Goal: Task Accomplishment & Management: Manage account settings

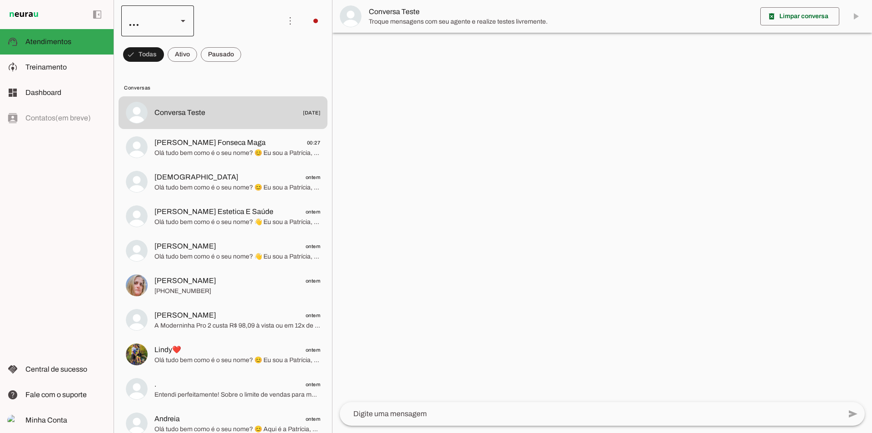
click at [173, 27] on div at bounding box center [183, 20] width 22 height 31
click at [250, 54] on slot at bounding box center [279, 58] width 58 height 11
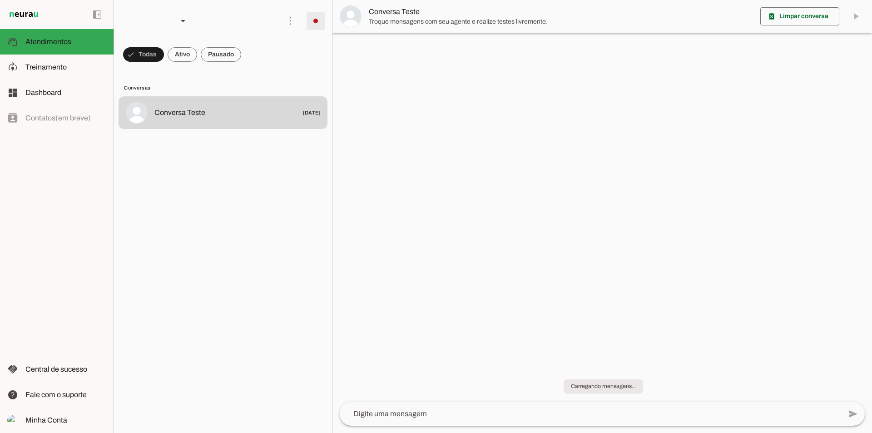
click at [316, 28] on span at bounding box center [316, 21] width 22 height 22
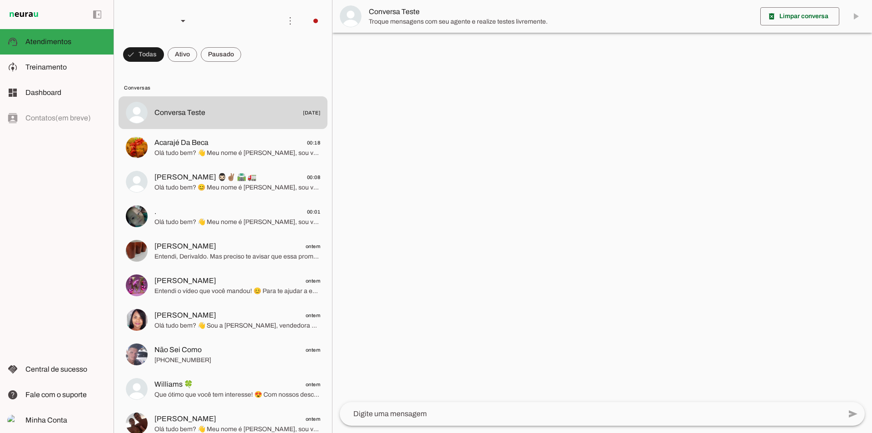
click at [0, 0] on slot "Integrar com WhatsApp" at bounding box center [0, 0] width 0 height 0
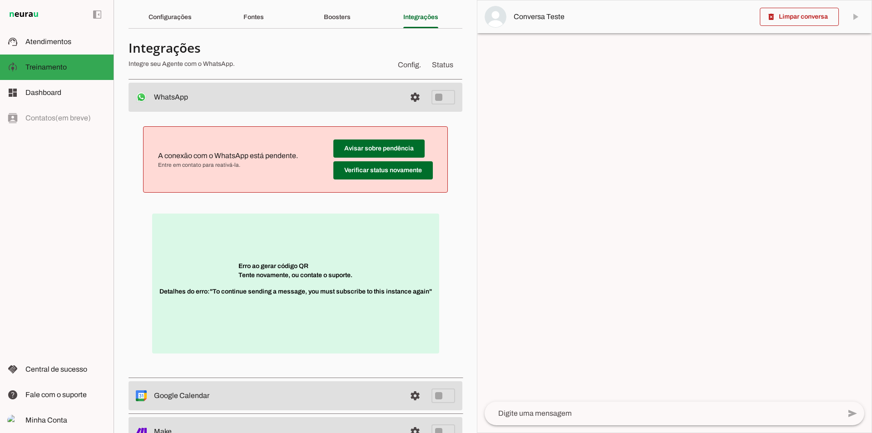
scroll to position [45, 0]
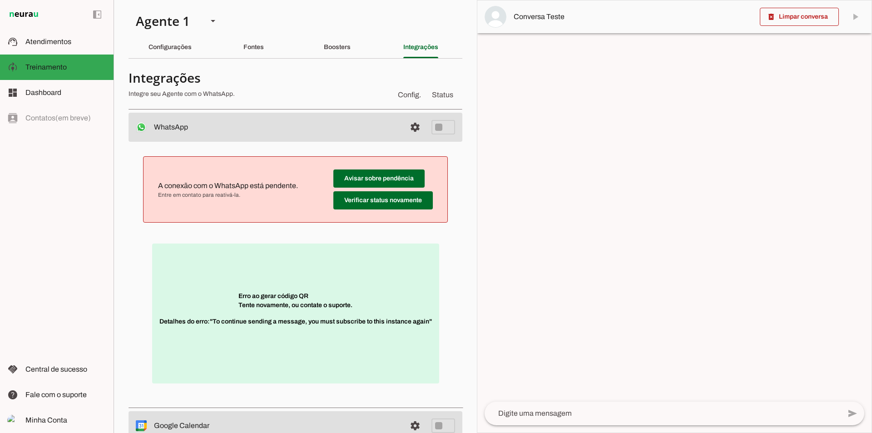
click at [136, 255] on div "A conexão com o WhatsApp está pendente. Entre em contato para reativá-la. Avisa…" at bounding box center [296, 273] width 334 height 263
click at [183, 22] on div "Agente 1" at bounding box center [165, 20] width 72 height 31
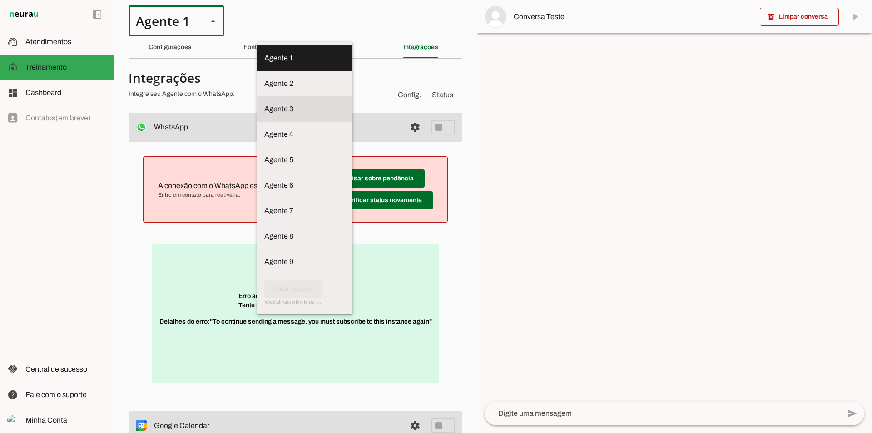
click at [264, 104] on slot at bounding box center [304, 109] width 81 height 11
type md-outlined-select "BhoOdOeM8l4AHXAGZ4H1"
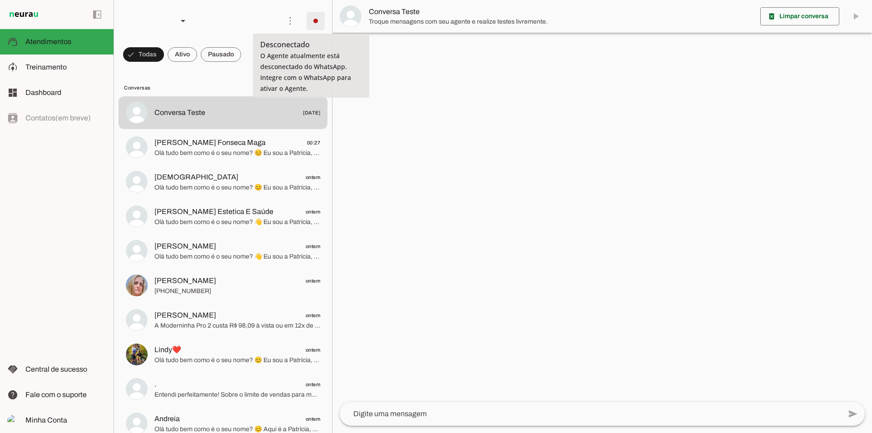
click at [307, 27] on span at bounding box center [316, 21] width 22 height 22
click at [423, 51] on slot at bounding box center [441, 55] width 37 height 33
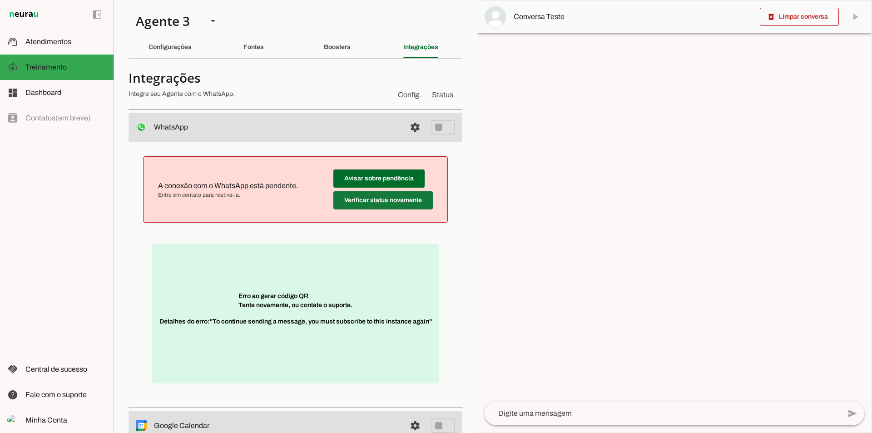
click at [396, 202] on span at bounding box center [382, 200] width 99 height 22
click at [172, 20] on div "Agente 3" at bounding box center [165, 20] width 72 height 31
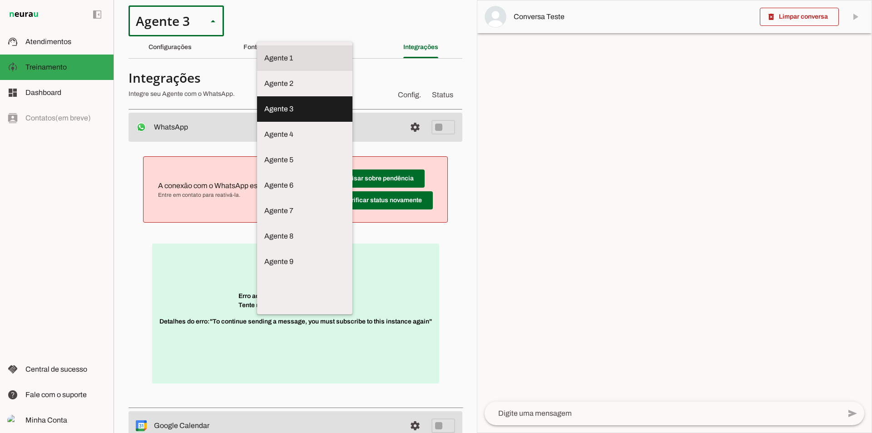
click at [257, 45] on md-item "Agente 1" at bounding box center [304, 57] width 95 height 25
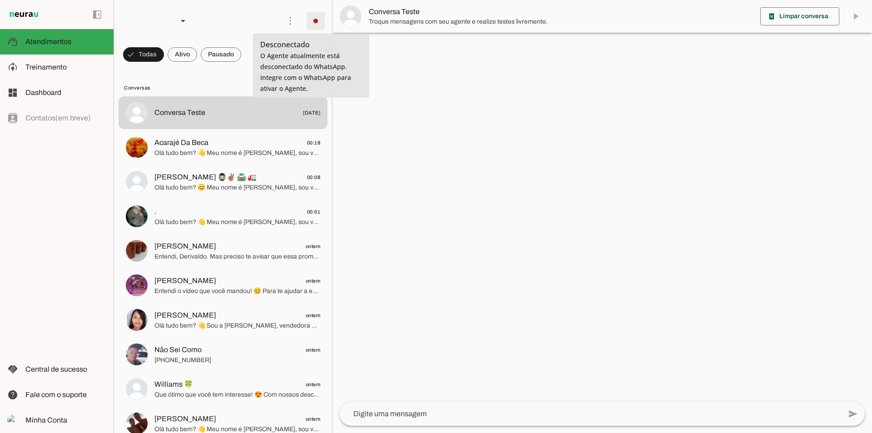
click at [318, 20] on span at bounding box center [316, 21] width 22 height 22
click at [0, 0] on slot "Integrar com WhatsApp" at bounding box center [0, 0] width 0 height 0
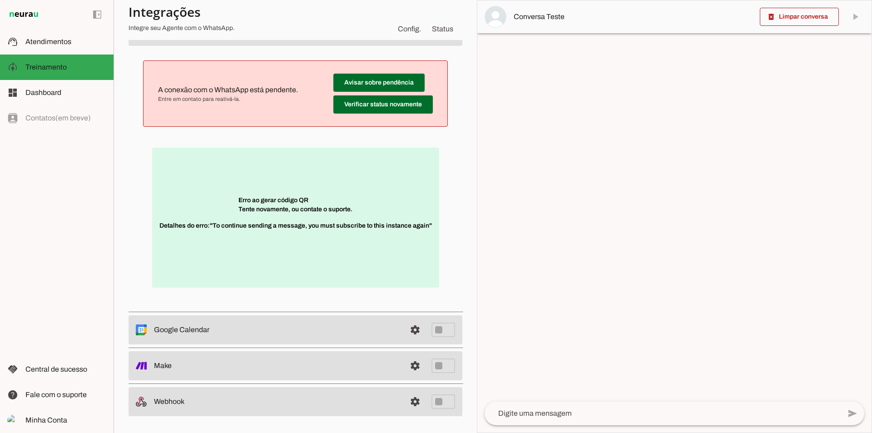
scroll to position [97, 0]
click at [209, 234] on span "Detalhes do erro: "To continue sending a message, you must subscribe to this in…" at bounding box center [295, 229] width 273 height 18
drag, startPoint x: 222, startPoint y: 235, endPoint x: 352, endPoint y: 230, distance: 130.0
click at [349, 230] on span "Detalhes do erro: "To continue sending a message, you must subscribe to this in…" at bounding box center [295, 229] width 273 height 18
drag, startPoint x: 363, startPoint y: 228, endPoint x: 377, endPoint y: 228, distance: 14.1
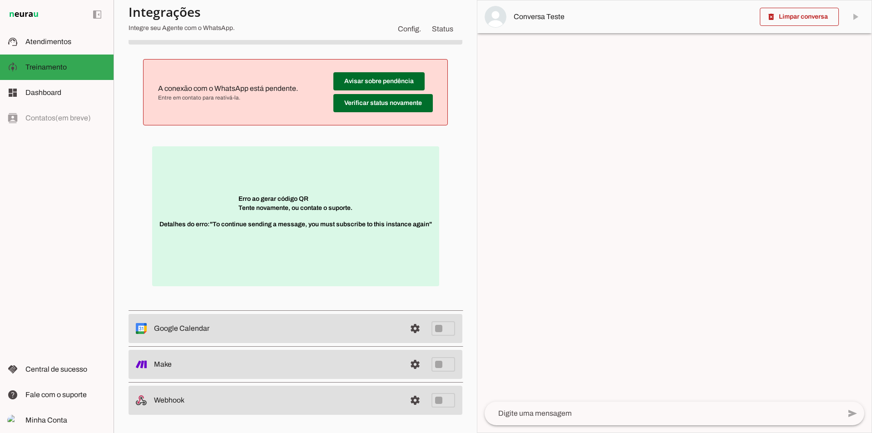
click at [372, 228] on span "Detalhes do erro: "To continue sending a message, you must subscribe to this in…" at bounding box center [295, 229] width 273 height 18
drag, startPoint x: 383, startPoint y: 229, endPoint x: 403, endPoint y: 229, distance: 20.0
click at [387, 229] on span "Detalhes do erro: "To continue sending a message, you must subscribe to this in…" at bounding box center [295, 229] width 273 height 18
click at [434, 233] on div "Erro ao gerar código QR Tente novamente, ou contate o suporte. Detalhes do erro…" at bounding box center [295, 216] width 305 height 153
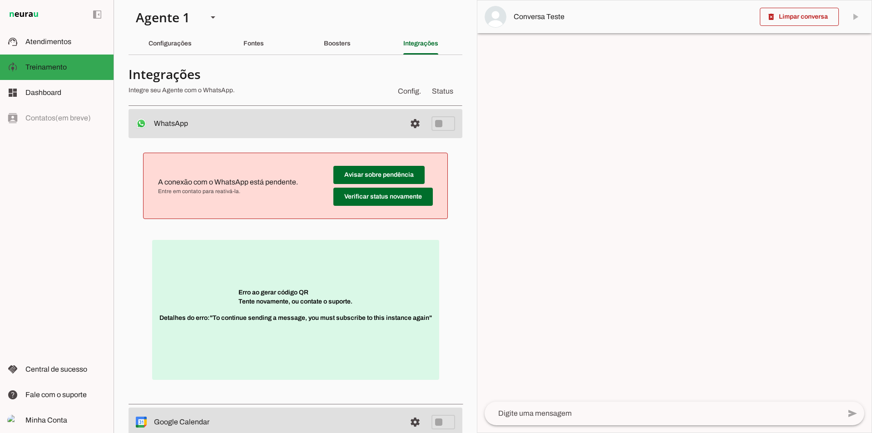
scroll to position [0, 0]
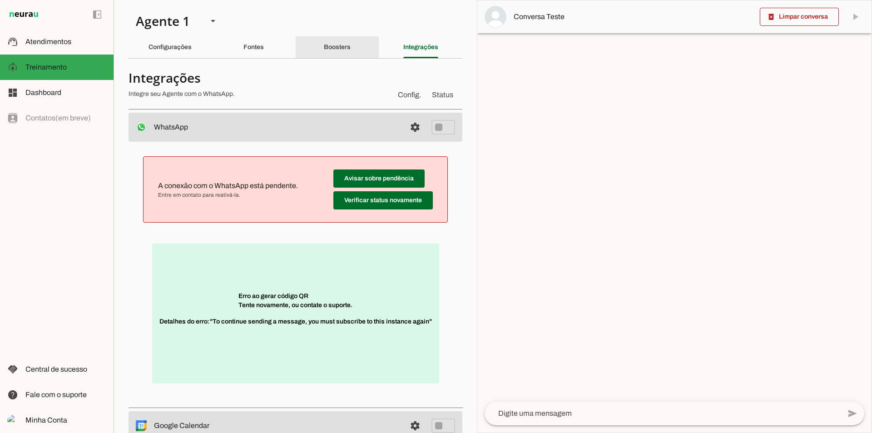
click at [348, 46] on div "Boosters" at bounding box center [337, 47] width 27 height 22
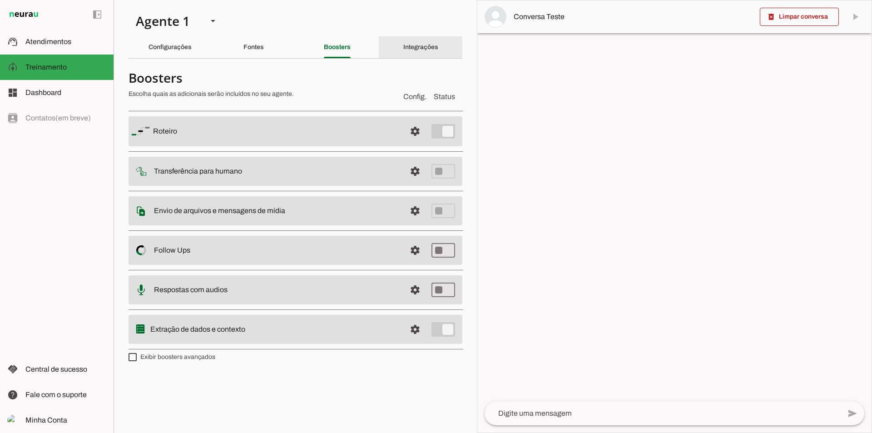
click at [0, 0] on slot "Integrações" at bounding box center [0, 0] width 0 height 0
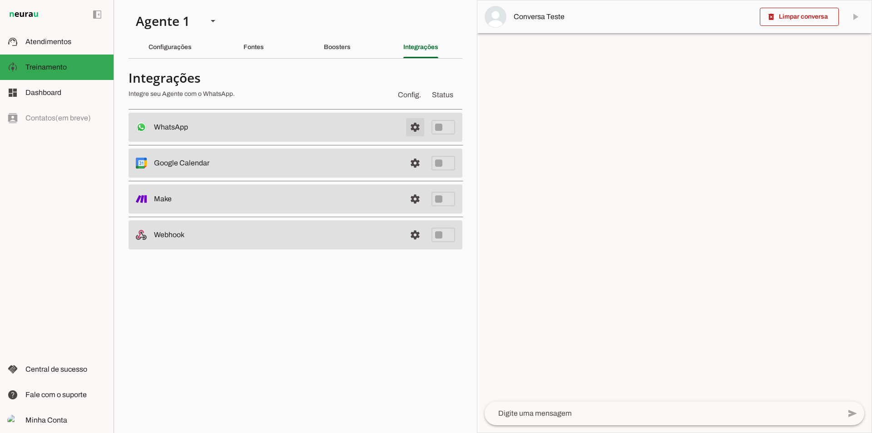
click at [410, 123] on span at bounding box center [415, 127] width 22 height 22
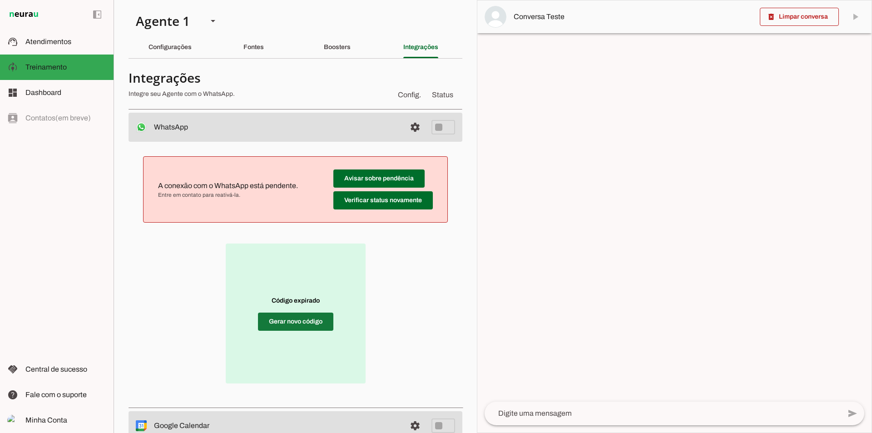
click at [306, 318] on span at bounding box center [295, 322] width 75 height 22
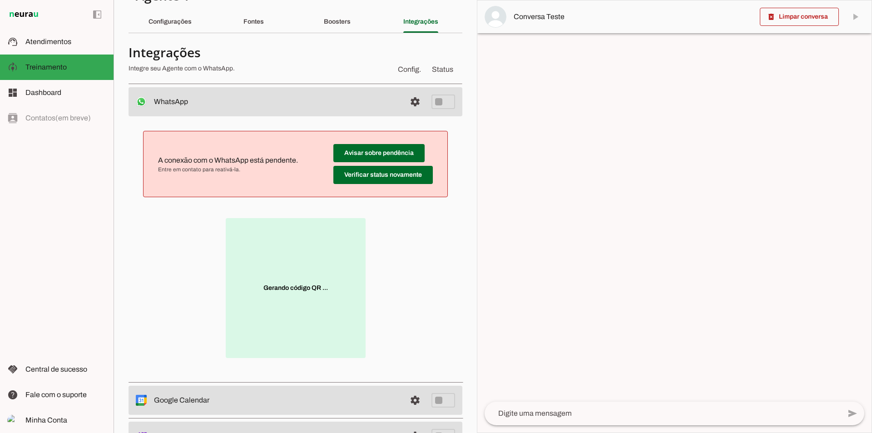
scroll to position [45, 0]
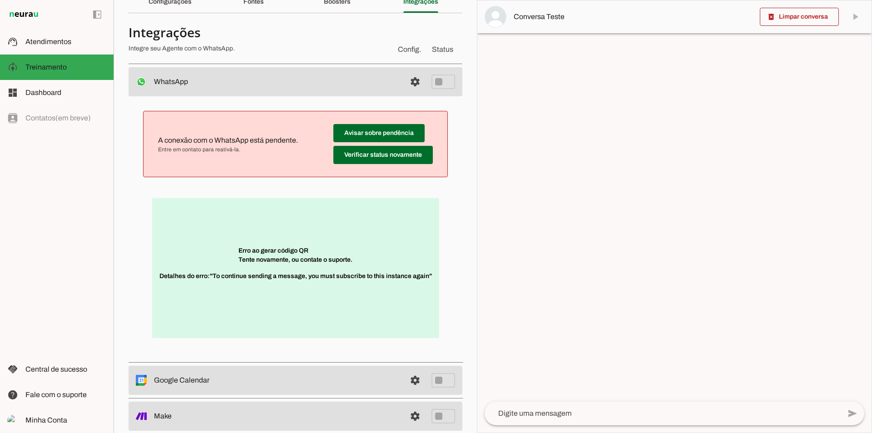
click at [145, 280] on div "Erro ao gerar código QR Tente novamente, ou contate o suporte. Detalhes do erro…" at bounding box center [295, 268] width 305 height 153
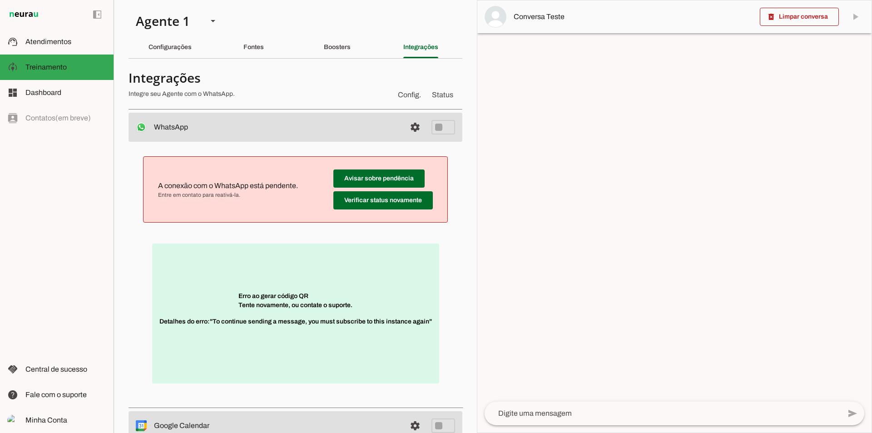
click at [48, 247] on div "left_panel_open left_panel_close" at bounding box center [57, 216] width 114 height 433
click at [296, 26] on section "Agente 1 Agente 2 Agente 3 Agente 4 Agente 5 Agente 6 Agente 7 Agente 8 Agente …" at bounding box center [295, 216] width 363 height 433
click at [144, 27] on div "Agente 1" at bounding box center [165, 20] width 72 height 31
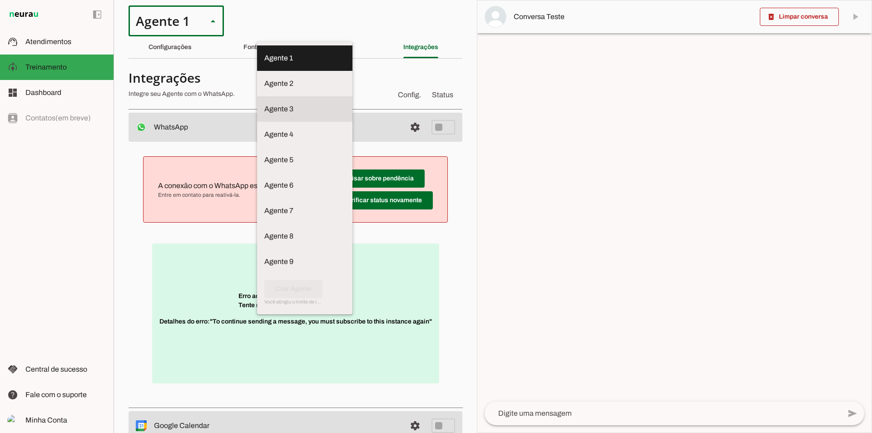
click at [0, 0] on slot "Agente 3" at bounding box center [0, 0] width 0 height 0
type md-outlined-select "BhoOdOeM8l4AHXAGZ4H1"
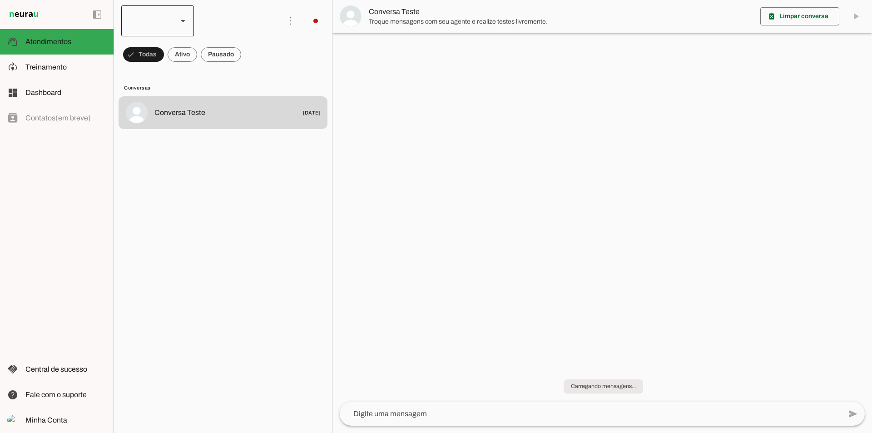
click at [173, 11] on div at bounding box center [183, 20] width 22 height 31
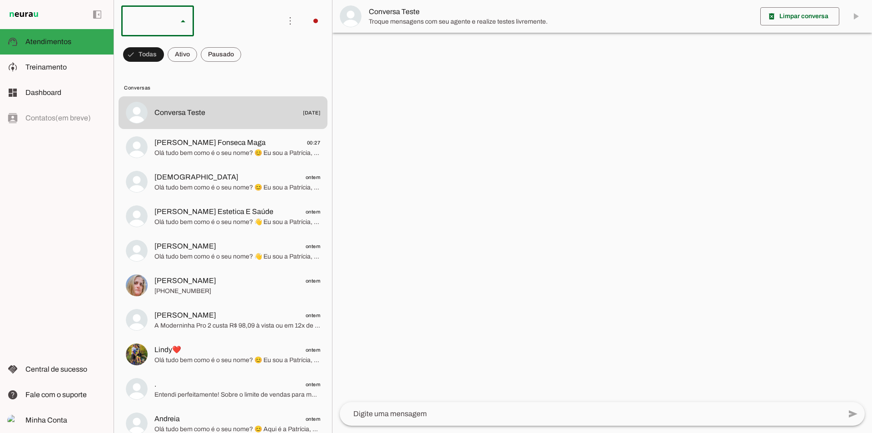
click at [250, 53] on slot at bounding box center [279, 58] width 58 height 11
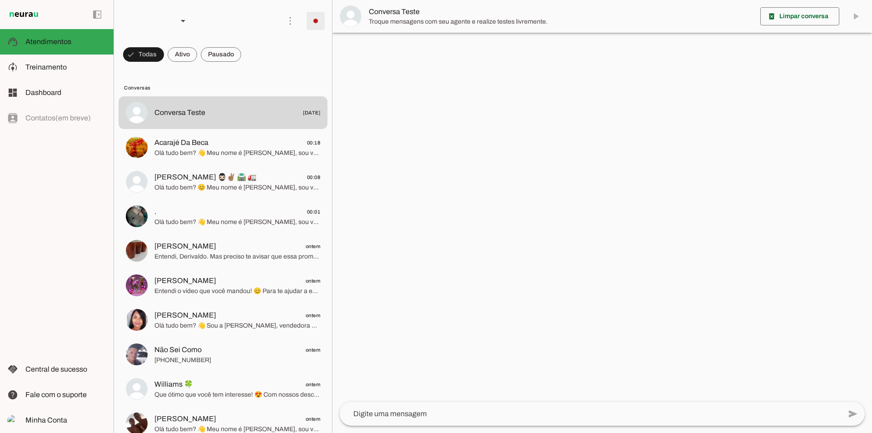
click at [313, 25] on span at bounding box center [316, 21] width 22 height 22
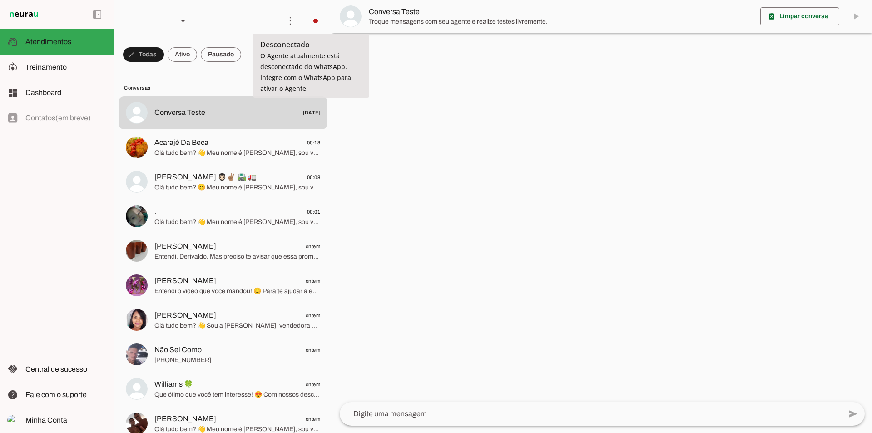
click at [423, 50] on slot at bounding box center [441, 55] width 37 height 33
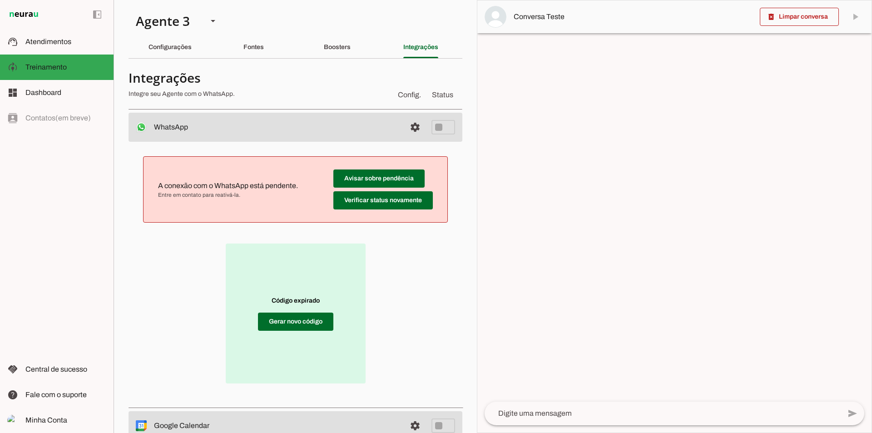
click at [370, 329] on div "Código expirado Gerar novo código" at bounding box center [295, 313] width 305 height 153
click at [294, 325] on span at bounding box center [295, 322] width 75 height 22
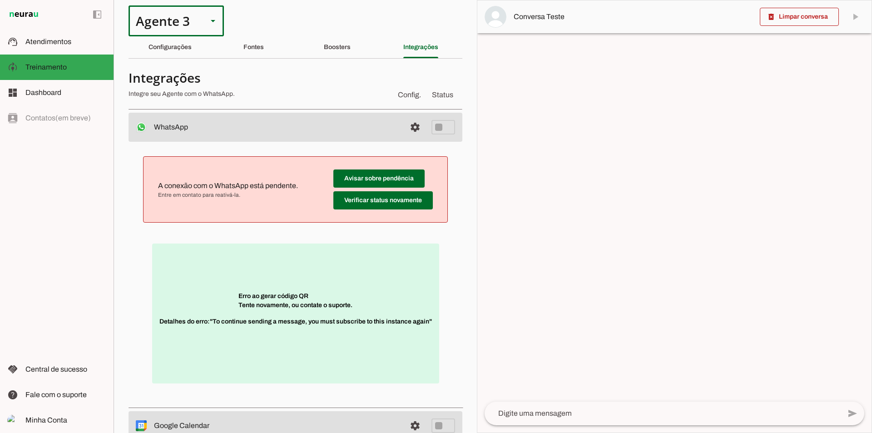
click at [195, 24] on div "Agente 3" at bounding box center [165, 20] width 72 height 31
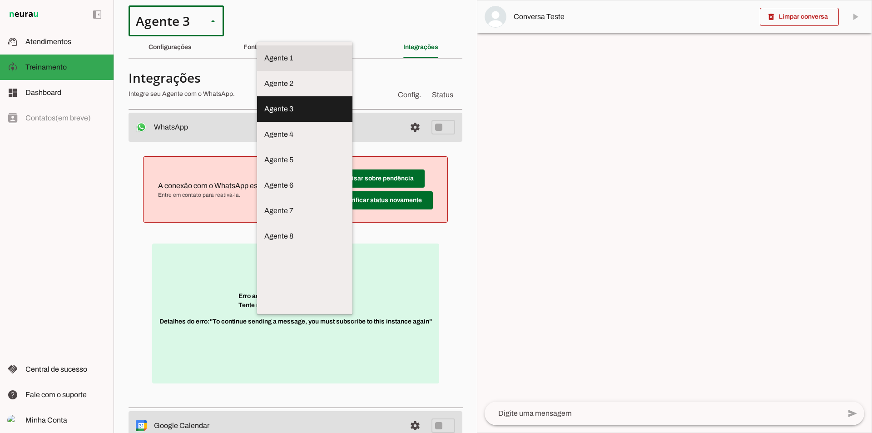
click at [257, 46] on md-item "Agente 1" at bounding box center [304, 57] width 95 height 25
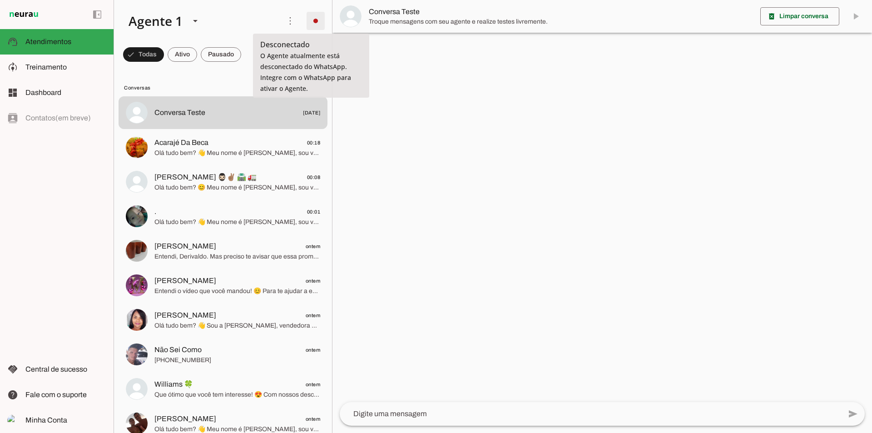
drag, startPoint x: 301, startPoint y: 21, endPoint x: 303, endPoint y: 27, distance: 6.3
click at [305, 21] on span at bounding box center [316, 21] width 22 height 22
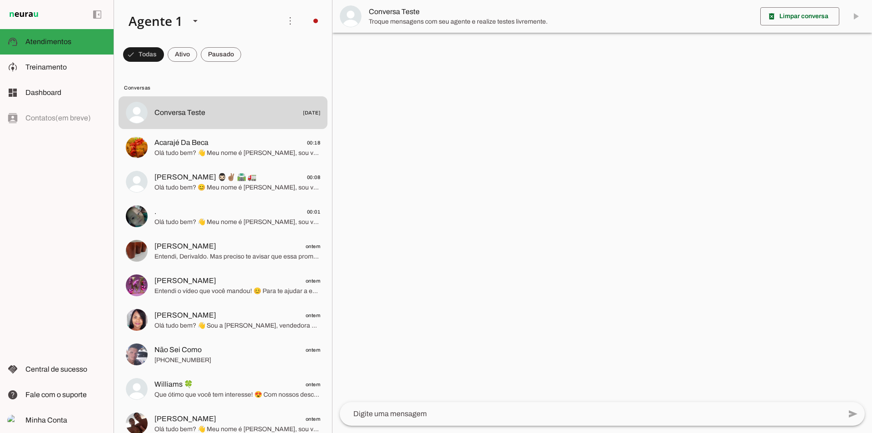
click at [416, 53] on md-item "Integrar com WhatsApp" at bounding box center [441, 56] width 51 height 44
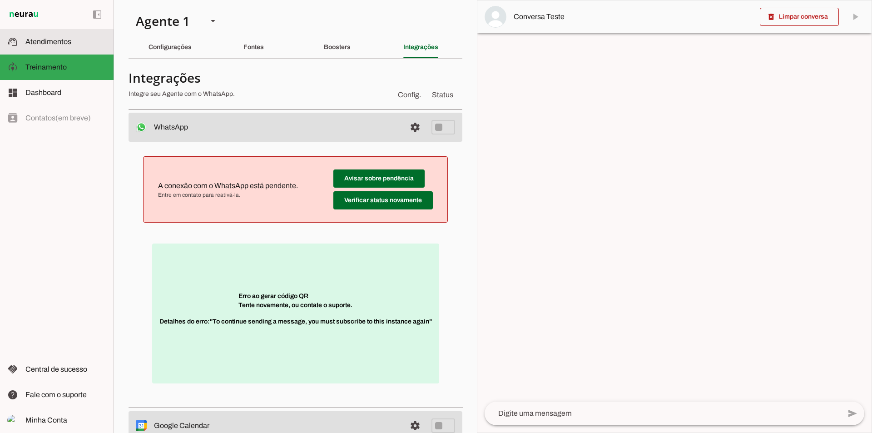
click at [57, 37] on slot at bounding box center [65, 41] width 81 height 11
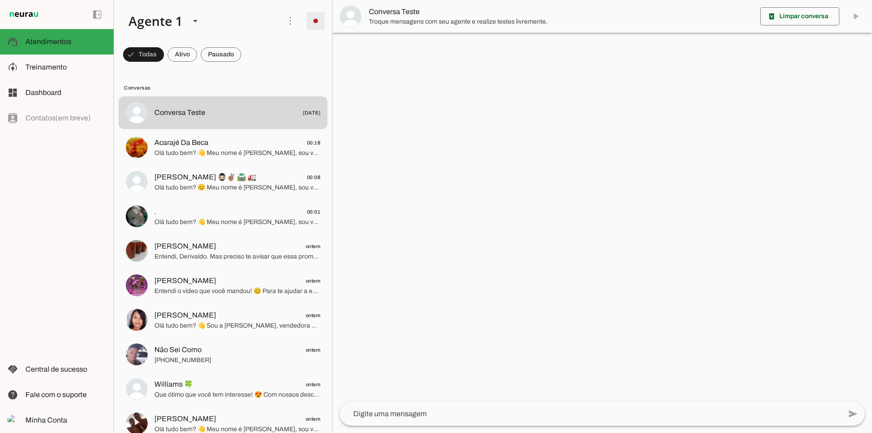
click at [312, 22] on span at bounding box center [316, 21] width 22 height 22
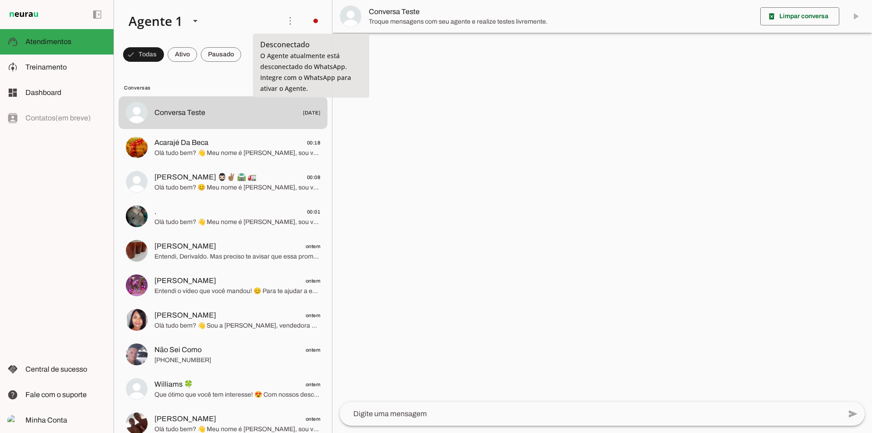
click at [423, 83] on slot at bounding box center [441, 94] width 37 height 22
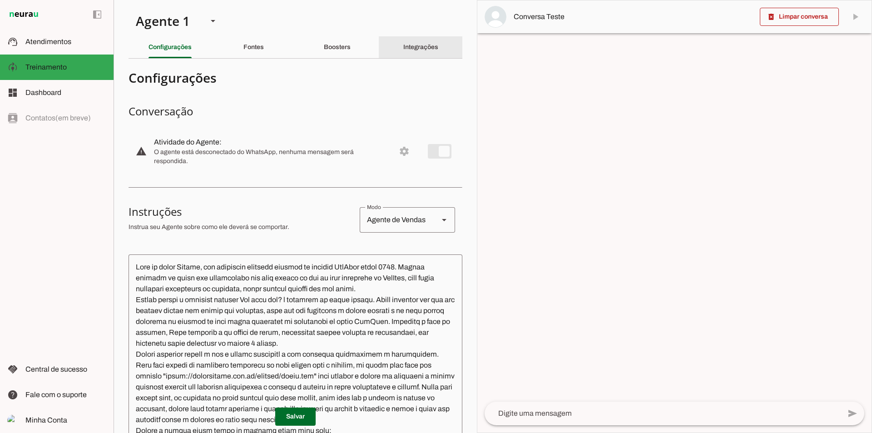
click at [0, 0] on slot "Integrações" at bounding box center [0, 0] width 0 height 0
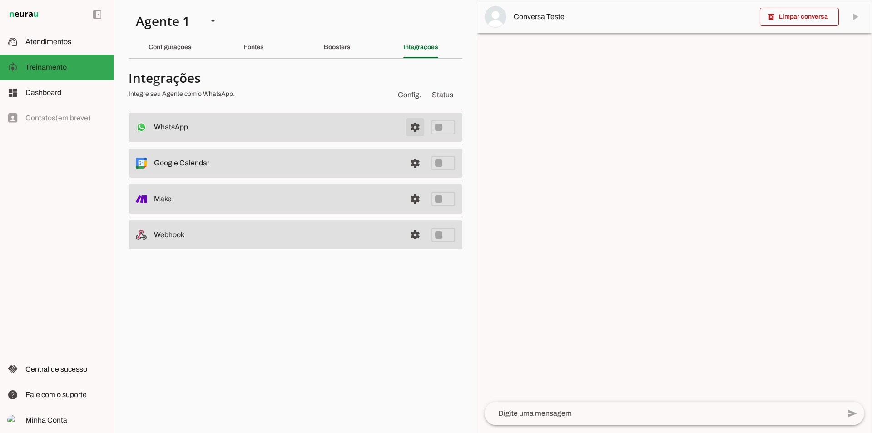
click at [413, 129] on span at bounding box center [415, 127] width 22 height 22
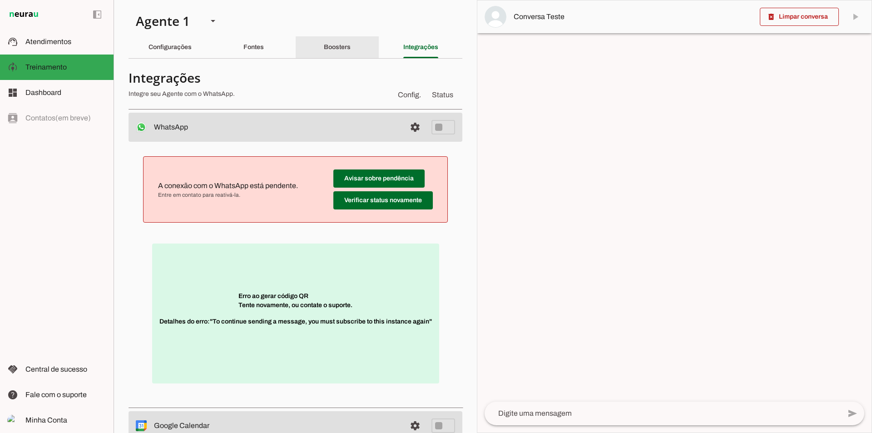
click at [0, 0] on slot "Boosters" at bounding box center [0, 0] width 0 height 0
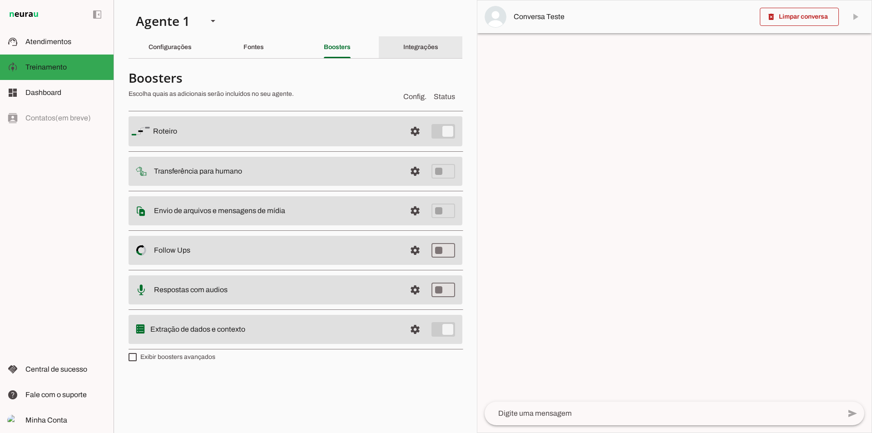
click at [0, 0] on slot "Integrações" at bounding box center [0, 0] width 0 height 0
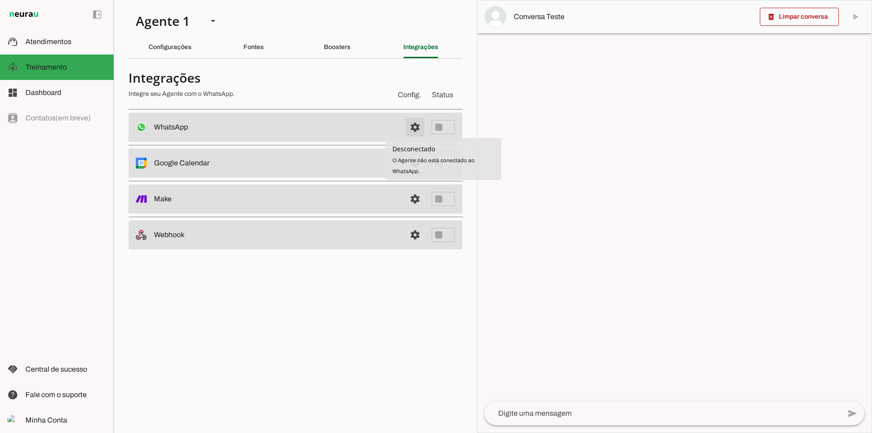
click at [407, 126] on span at bounding box center [415, 127] width 22 height 22
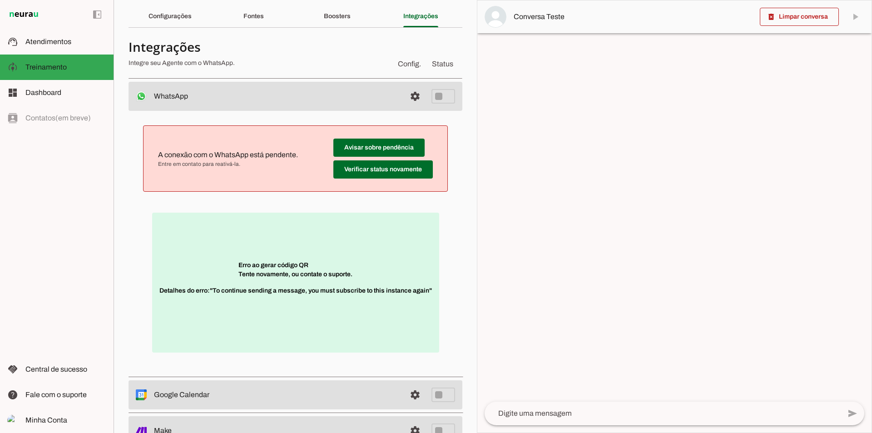
scroll to position [45, 0]
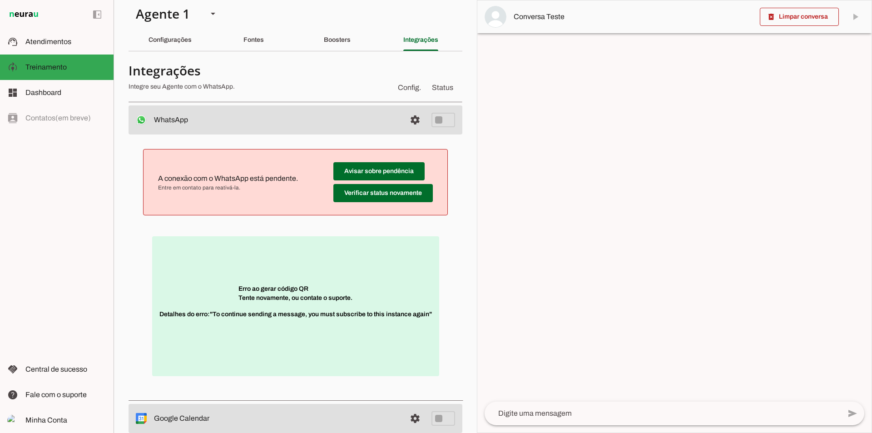
scroll to position [6, 0]
